Goal: Check status: Check status

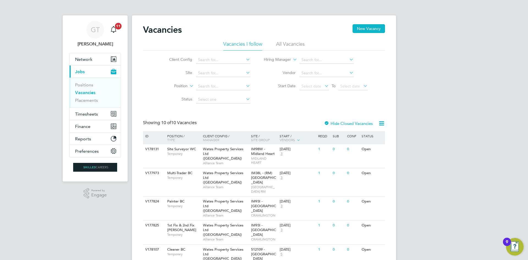
click at [126, 32] on app-nav-sections-wrapper "GT [PERSON_NAME] Notifications 11 Applications: Network Team Members Businesses…" at bounding box center [95, 98] width 65 height 166
click at [119, 29] on div "Main navigation" at bounding box center [113, 29] width 11 height 11
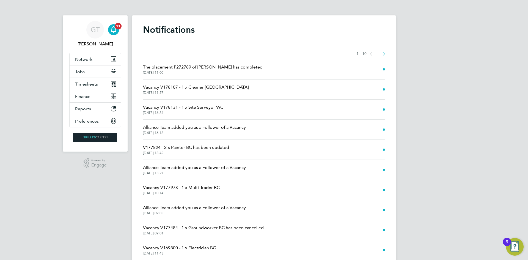
click at [178, 70] on span "The placement P272789 of [PERSON_NAME] has completed" at bounding box center [203, 67] width 120 height 7
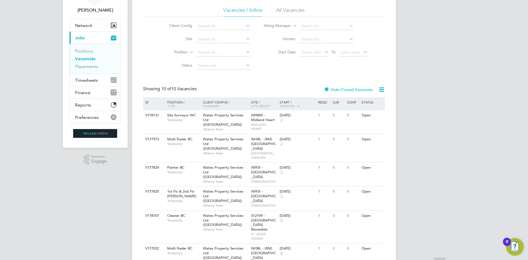
scroll to position [38, 0]
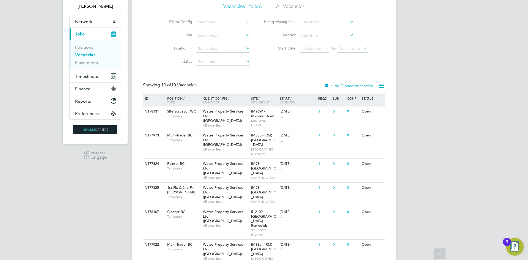
click at [283, 64] on div "Client Config Site Position Status Hiring Manager Vendor Start Date Select date…" at bounding box center [264, 41] width 242 height 56
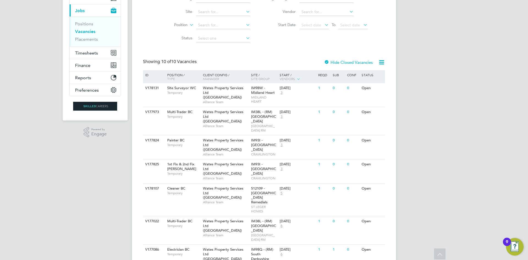
scroll to position [61, 0]
